Goal: Transaction & Acquisition: Book appointment/travel/reservation

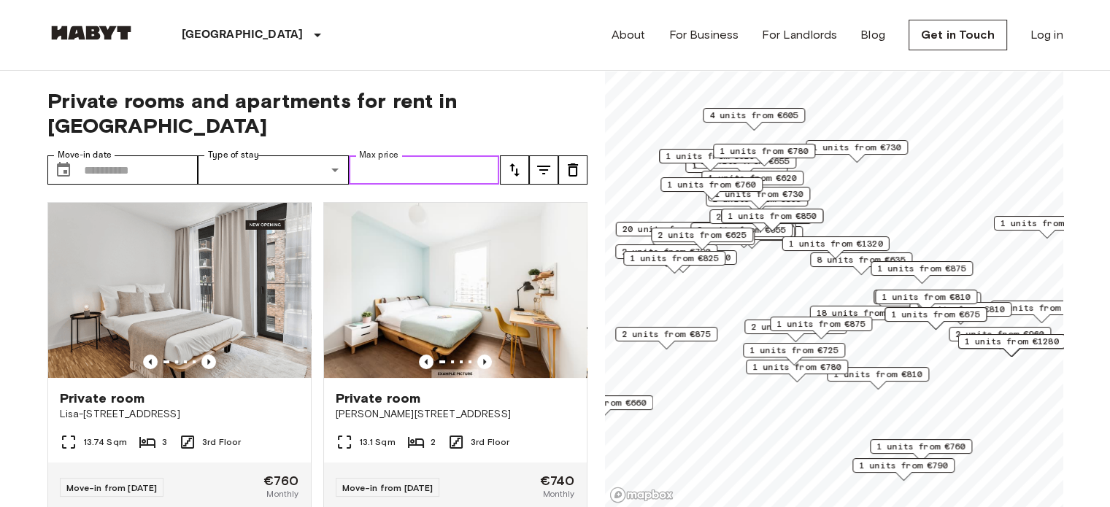
click at [430, 155] on input "Max price" at bounding box center [424, 169] width 151 height 29
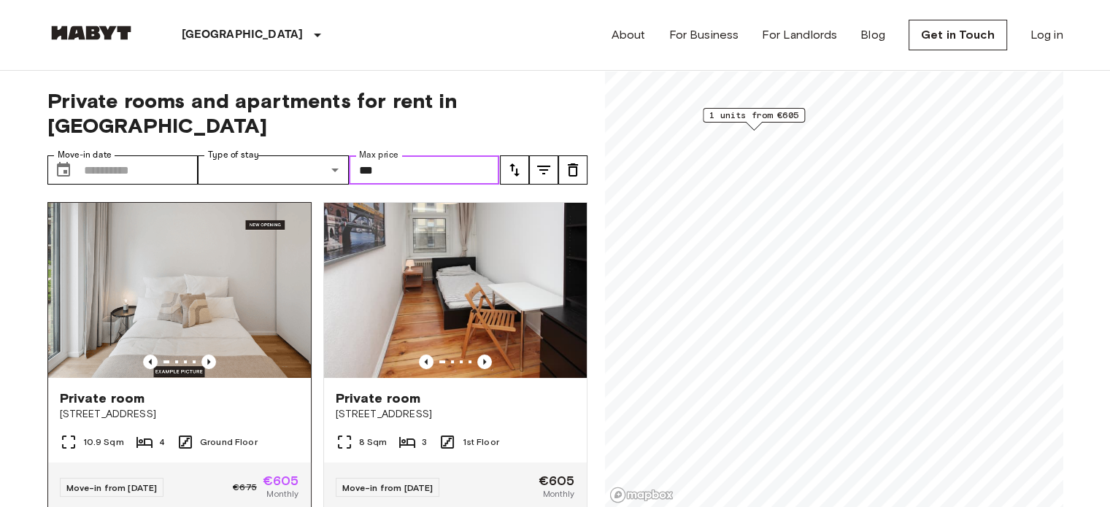
scroll to position [27, 0]
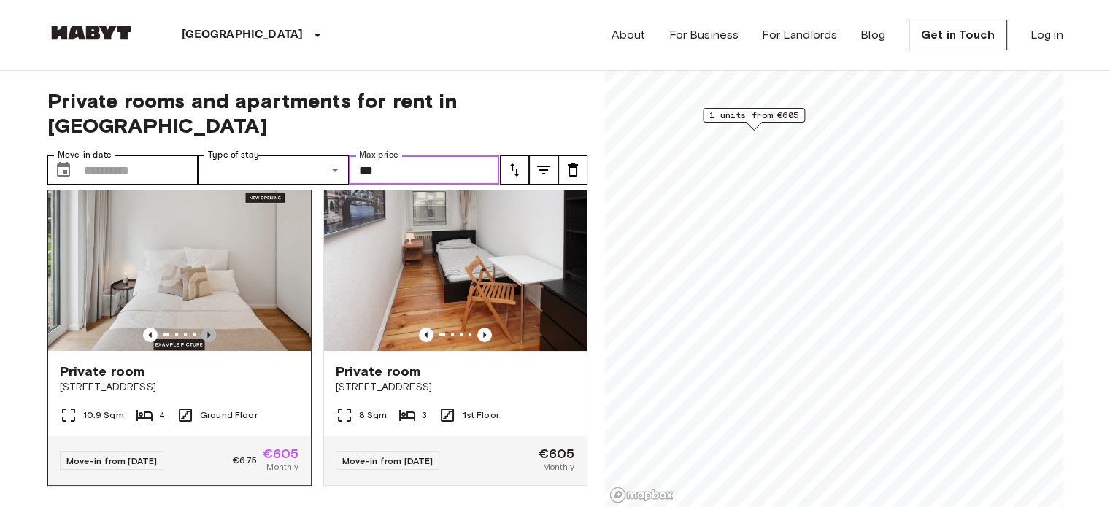
click at [208, 328] on icon "Previous image" at bounding box center [208, 335] width 15 height 15
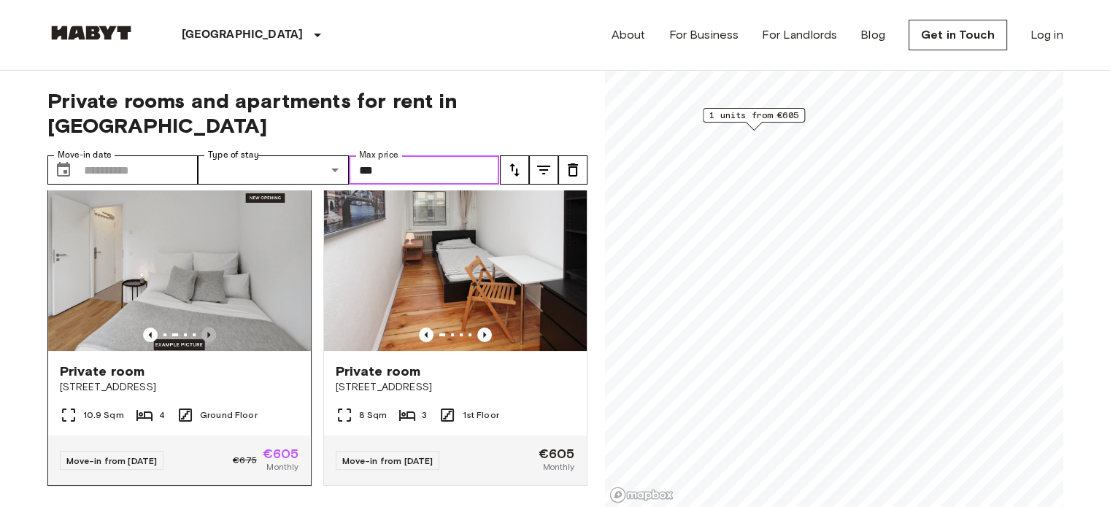
click at [208, 328] on icon "Previous image" at bounding box center [208, 335] width 15 height 15
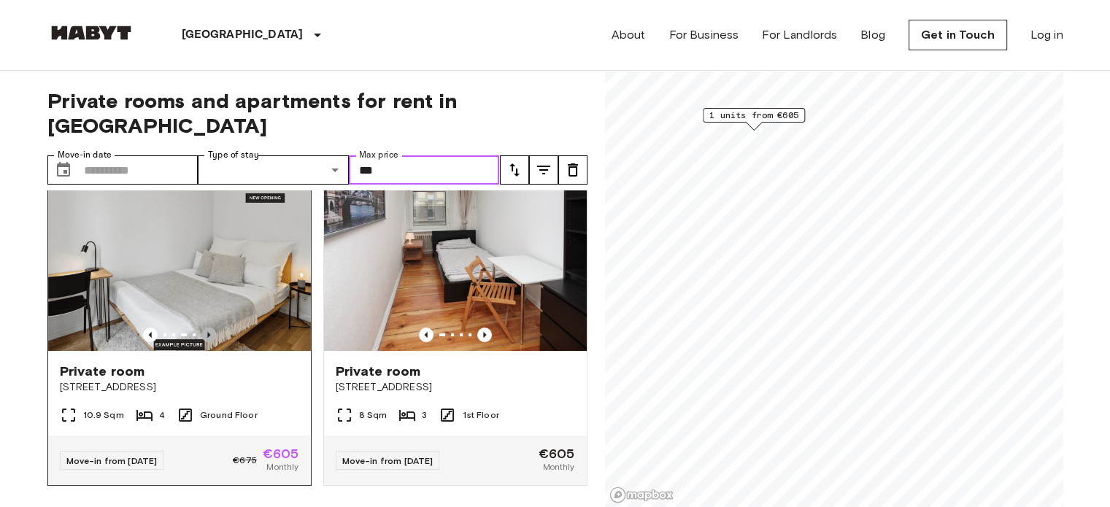
click at [208, 328] on icon "Previous image" at bounding box center [208, 335] width 15 height 15
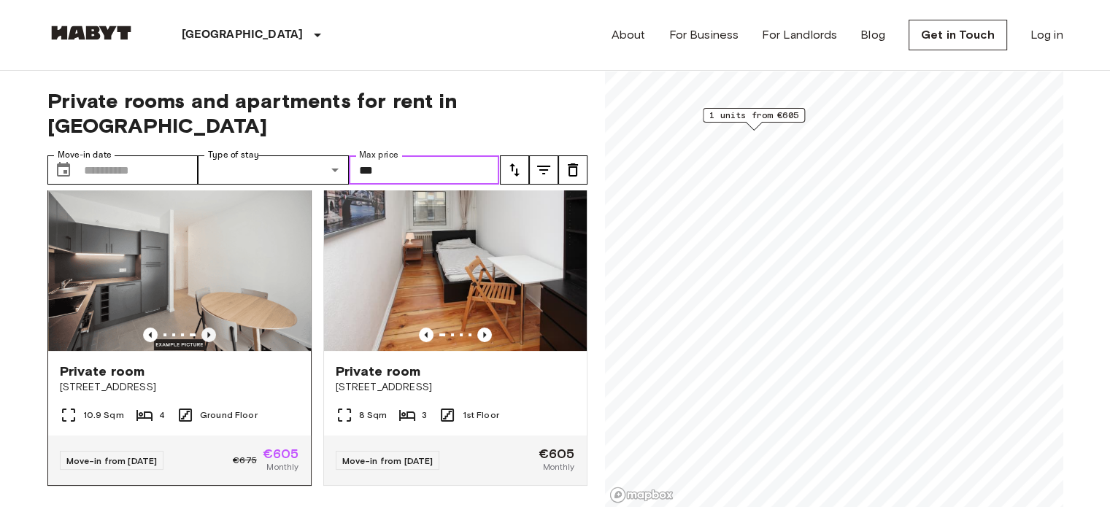
click at [208, 328] on icon "Previous image" at bounding box center [208, 335] width 15 height 15
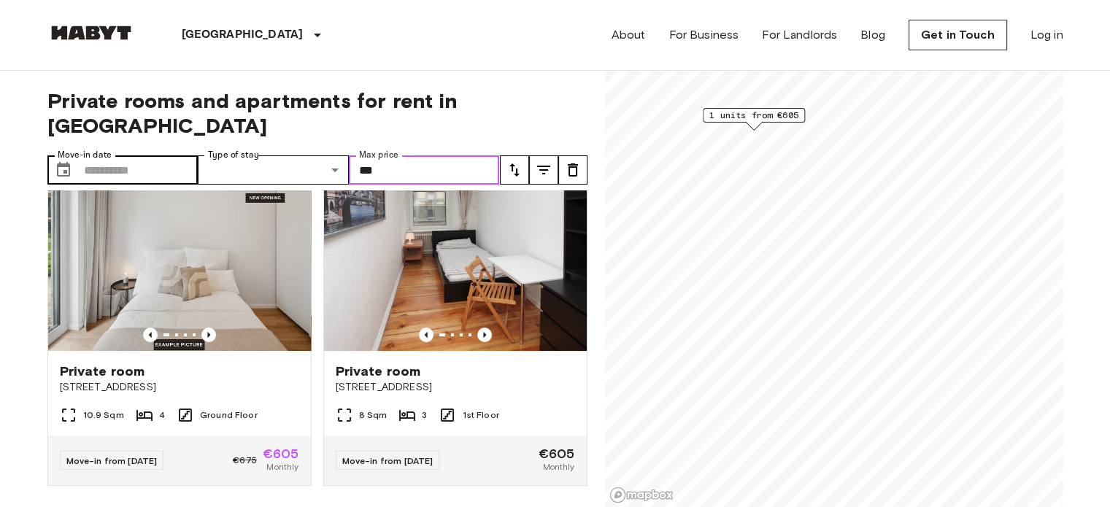
type input "***"
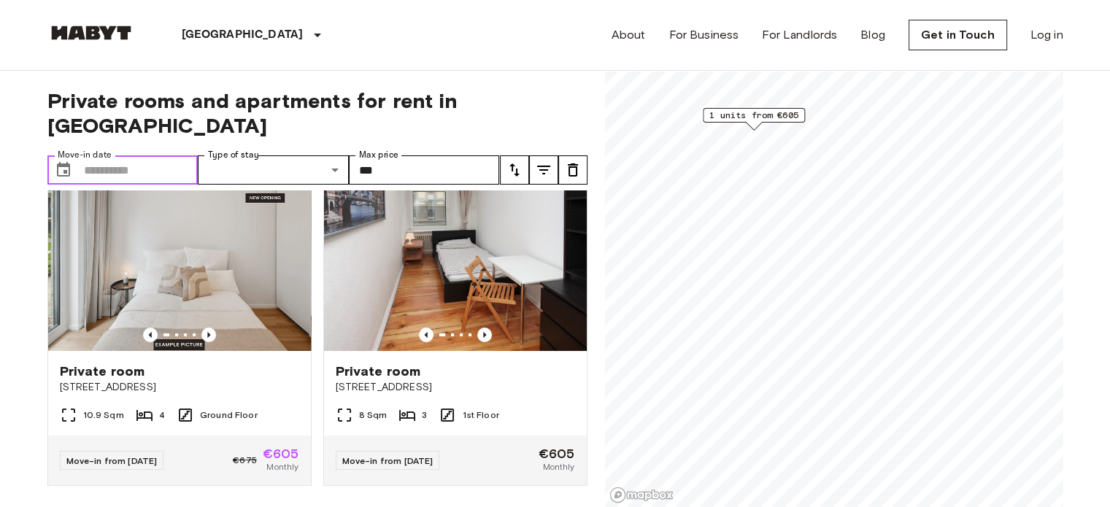
click at [92, 155] on input "Move-in date" at bounding box center [141, 169] width 115 height 29
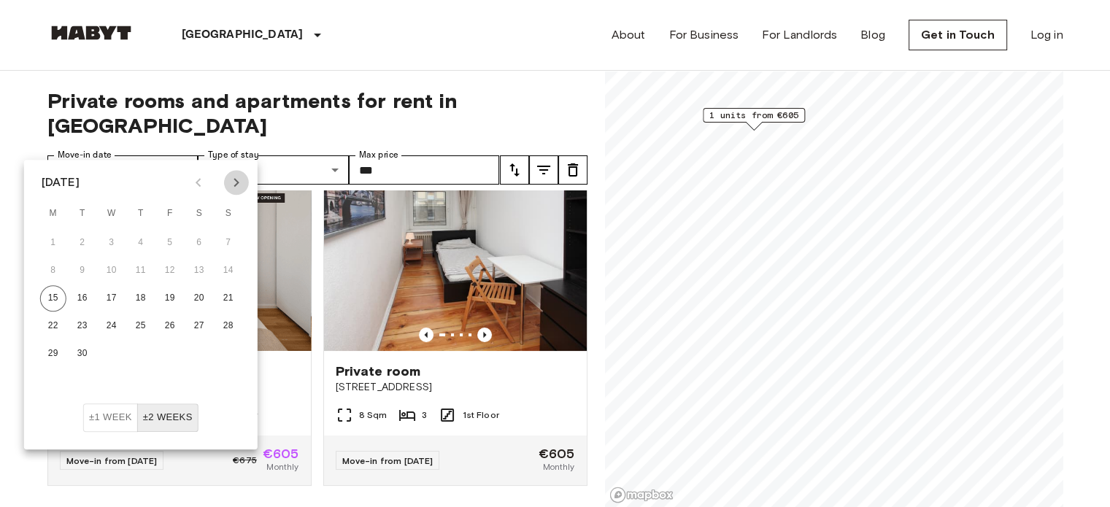
click at [232, 174] on icon "Next month" at bounding box center [237, 183] width 18 height 18
click at [108, 236] on button "1" at bounding box center [111, 243] width 26 height 26
type input "**********"
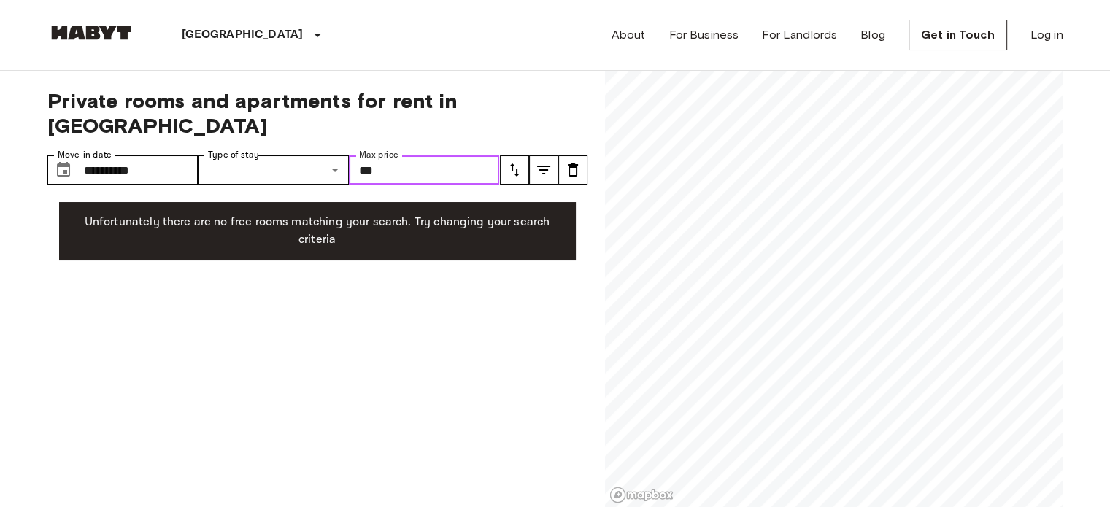
click at [393, 155] on input "***" at bounding box center [424, 169] width 151 height 29
type input "*"
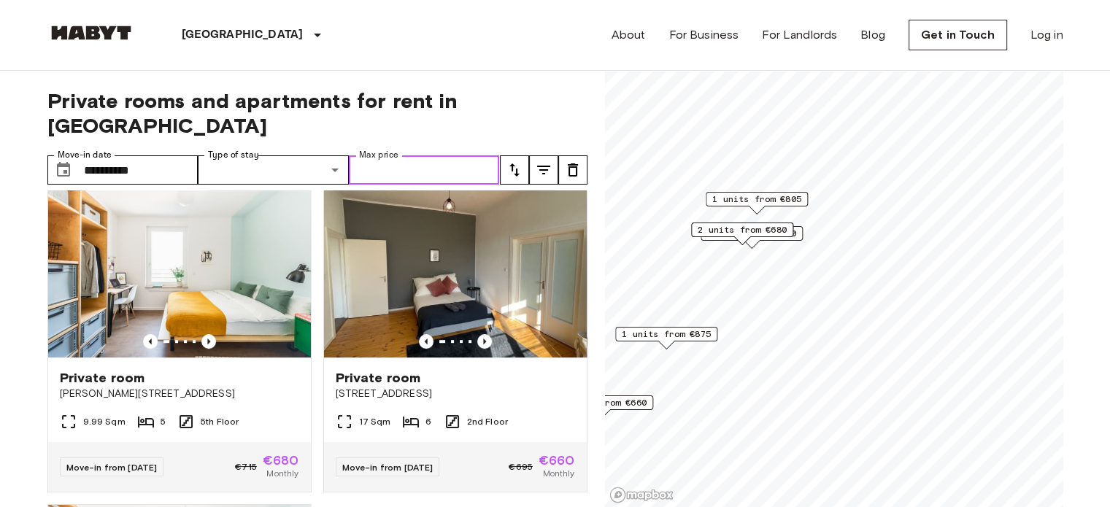
scroll to position [664, 0]
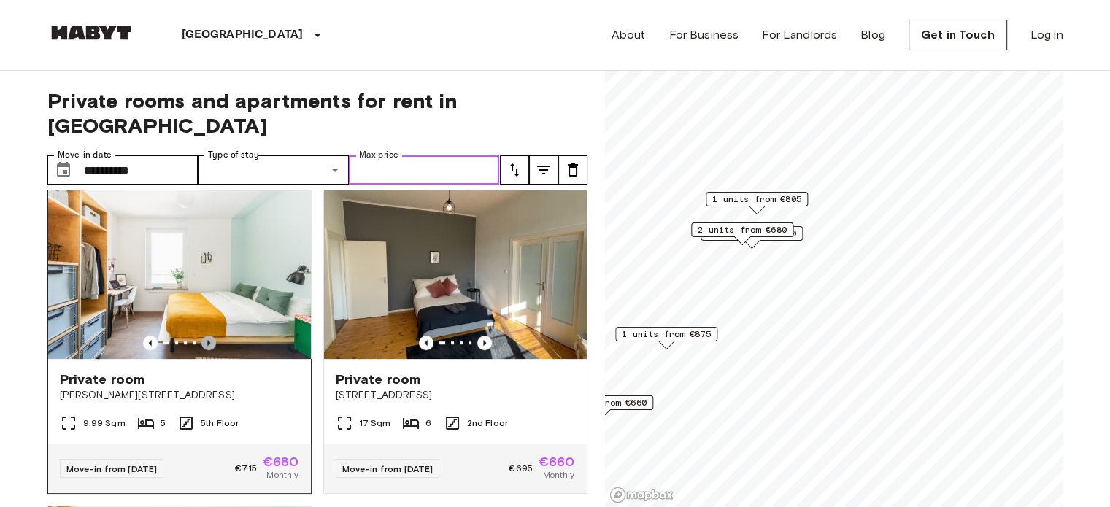
click at [206, 336] on icon "Previous image" at bounding box center [208, 343] width 15 height 15
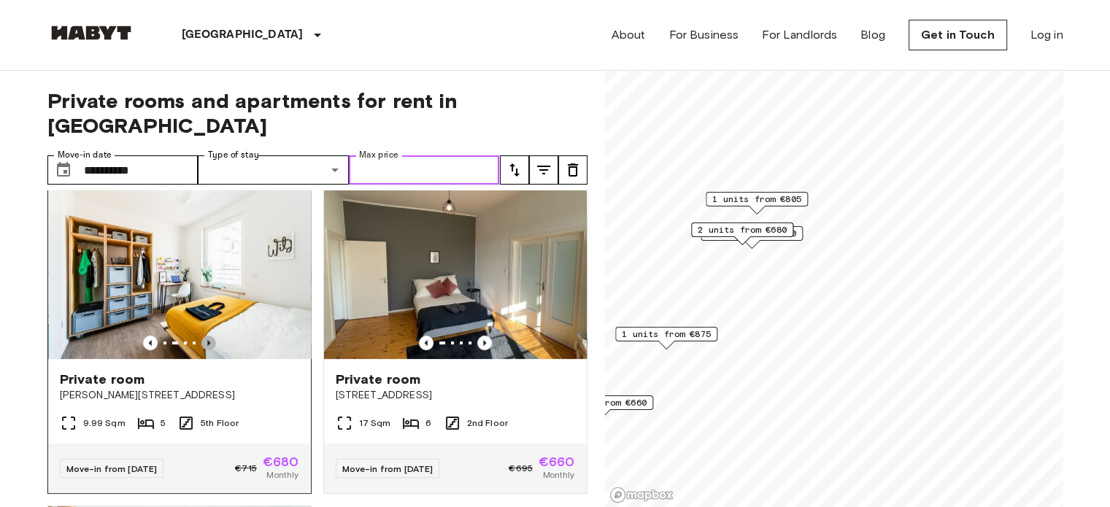
click at [206, 336] on icon "Previous image" at bounding box center [208, 343] width 15 height 15
